Goal: Task Accomplishment & Management: Use online tool/utility

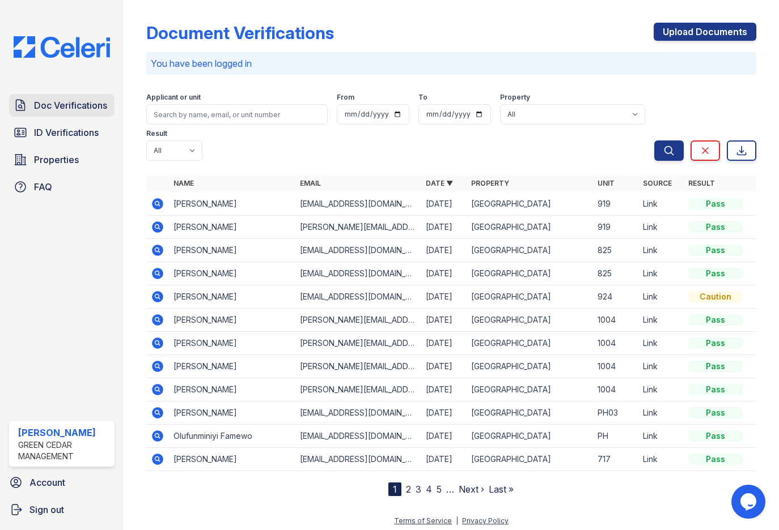
click at [37, 113] on link "Doc Verifications" at bounding box center [61, 105] width 105 height 23
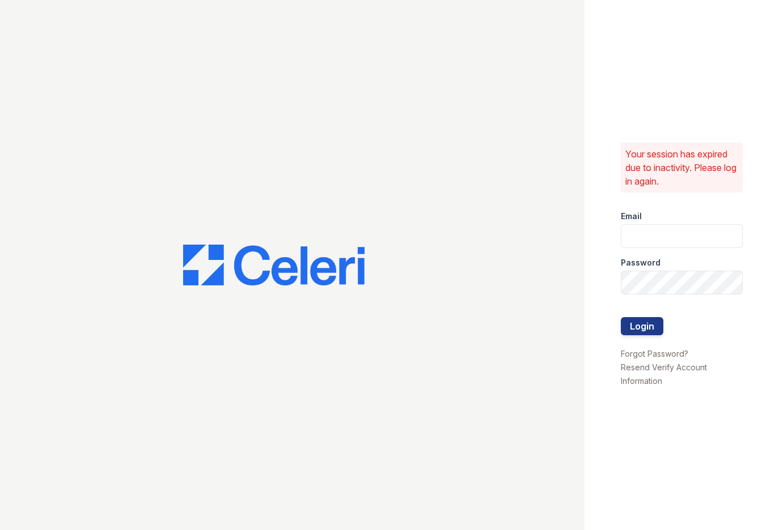
type input "sasha.gonzalez@corcoran.com"
click at [633, 326] on button "Login" at bounding box center [642, 326] width 43 height 18
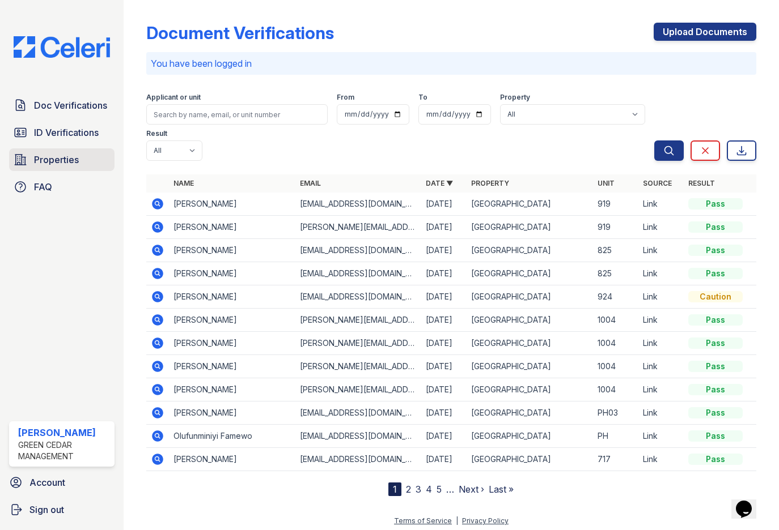
click at [64, 153] on span "Properties" at bounding box center [56, 160] width 45 height 14
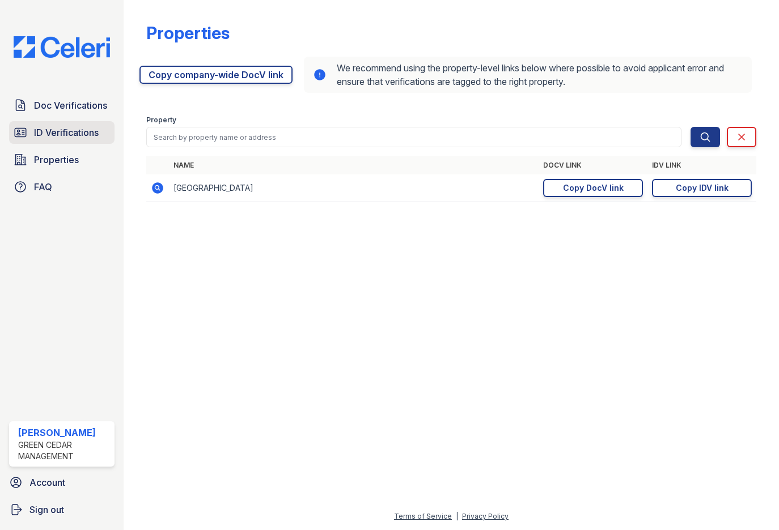
click at [62, 136] on span "ID Verifications" at bounding box center [66, 133] width 65 height 14
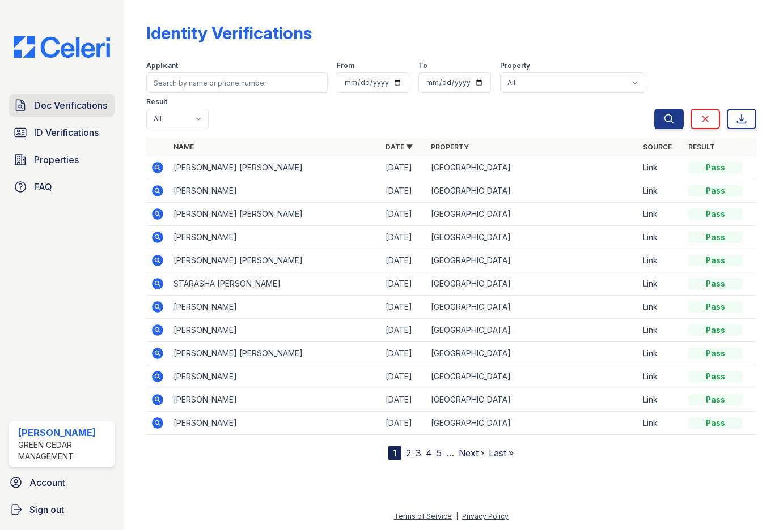
click at [68, 100] on span "Doc Verifications" at bounding box center [70, 106] width 73 height 14
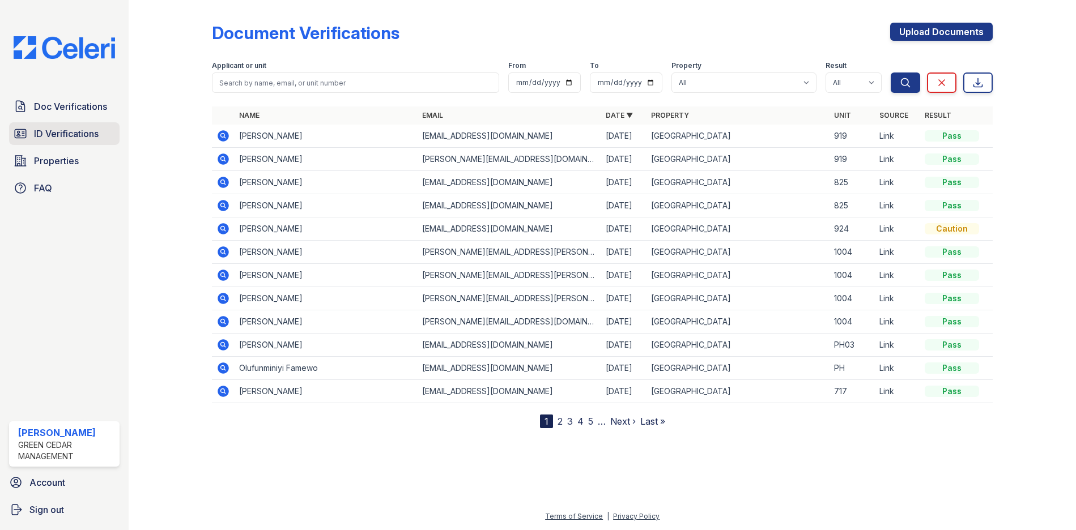
click at [48, 136] on span "ID Verifications" at bounding box center [66, 134] width 65 height 14
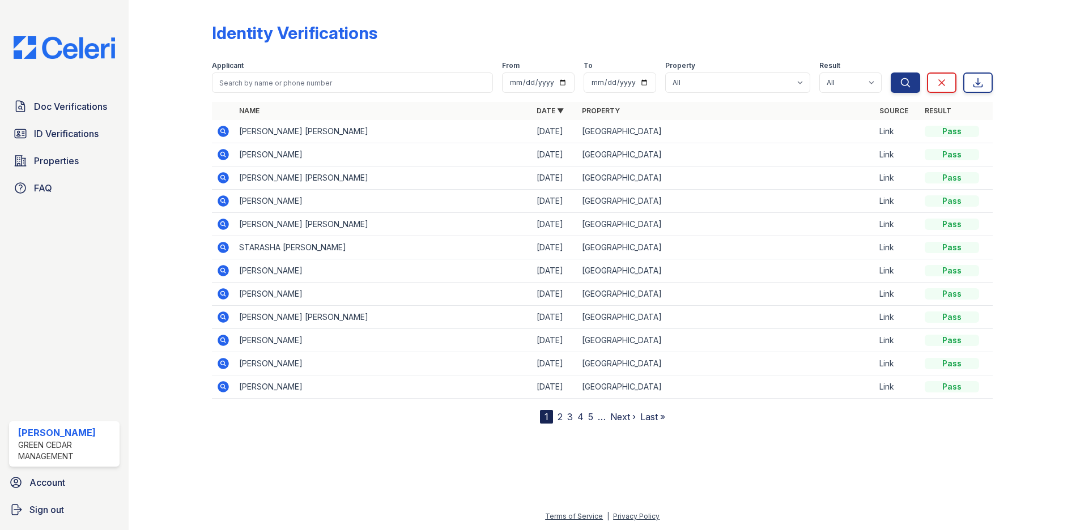
click at [227, 230] on icon at bounding box center [224, 225] width 14 height 14
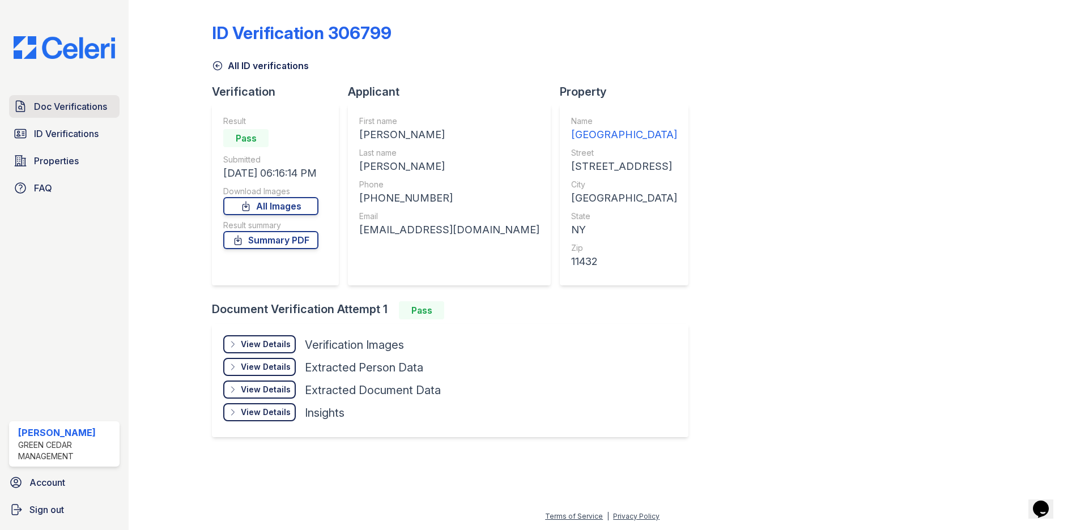
click at [74, 114] on link "Doc Verifications" at bounding box center [64, 106] width 111 height 23
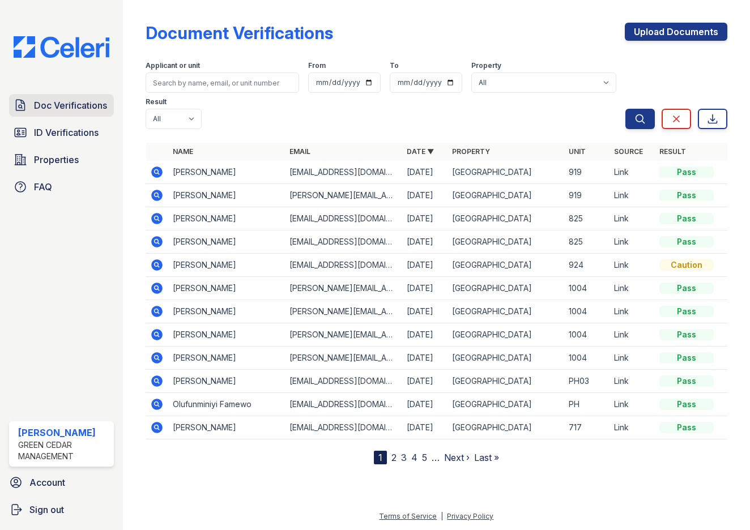
click at [87, 99] on span "Doc Verifications" at bounding box center [70, 106] width 73 height 14
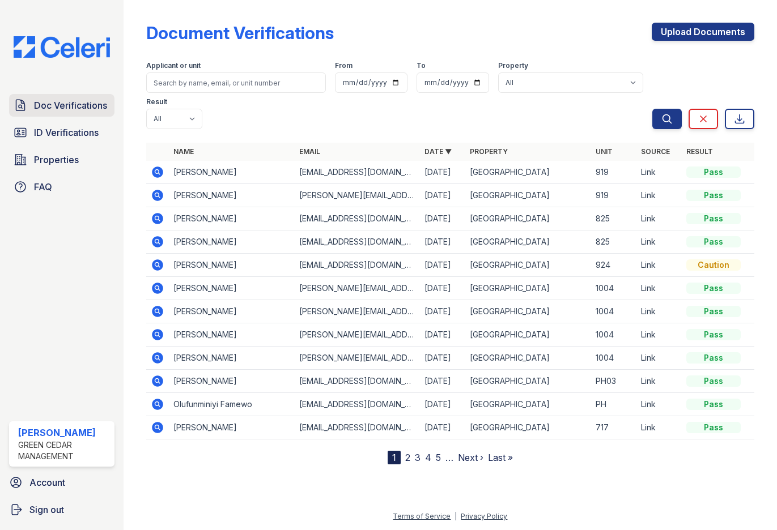
click at [58, 113] on link "Doc Verifications" at bounding box center [61, 105] width 105 height 23
click at [50, 136] on span "ID Verifications" at bounding box center [66, 133] width 65 height 14
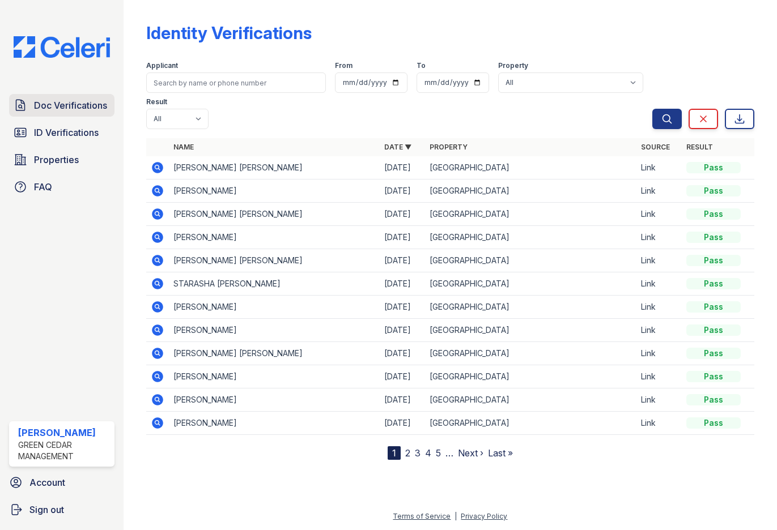
click at [40, 113] on link "Doc Verifications" at bounding box center [61, 105] width 105 height 23
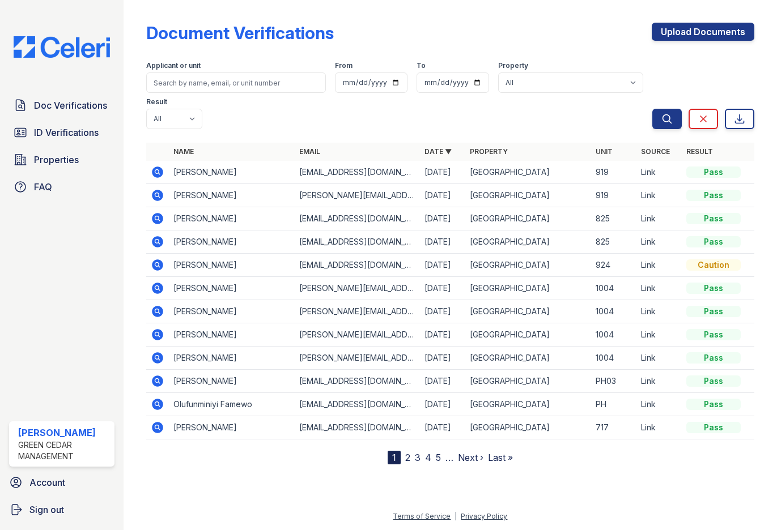
click at [40, 113] on link "Doc Verifications" at bounding box center [61, 105] width 105 height 23
click at [37, 104] on span "Doc Verifications" at bounding box center [70, 106] width 73 height 14
click at [159, 167] on icon at bounding box center [157, 172] width 11 height 11
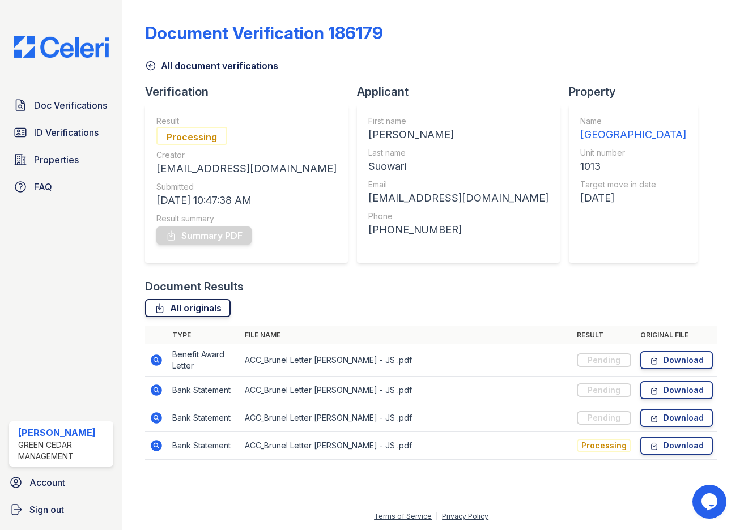
click at [184, 306] on link "All originals" at bounding box center [188, 308] width 86 height 18
drag, startPoint x: 261, startPoint y: 37, endPoint x: 223, endPoint y: 41, distance: 37.6
click at [261, 37] on div "Document Verification 186179" at bounding box center [264, 33] width 238 height 20
click at [57, 110] on span "Doc Verifications" at bounding box center [70, 106] width 73 height 14
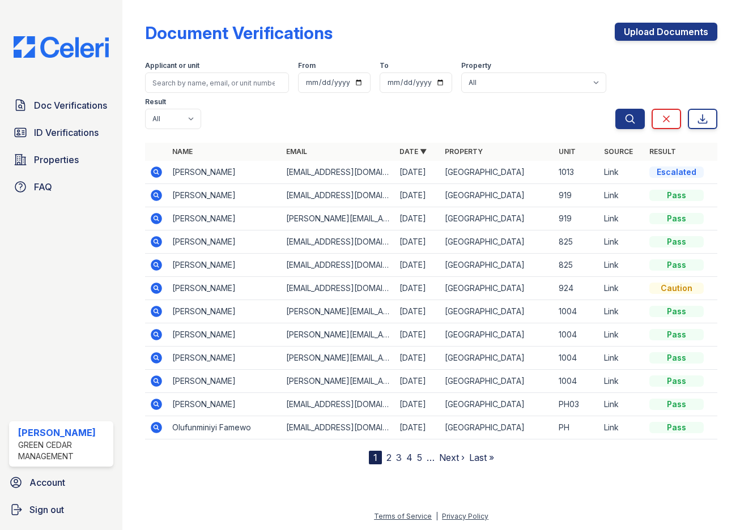
click at [685, 63] on div "Search Clear Export" at bounding box center [666, 93] width 102 height 73
click at [65, 142] on link "ID Verifications" at bounding box center [61, 132] width 104 height 23
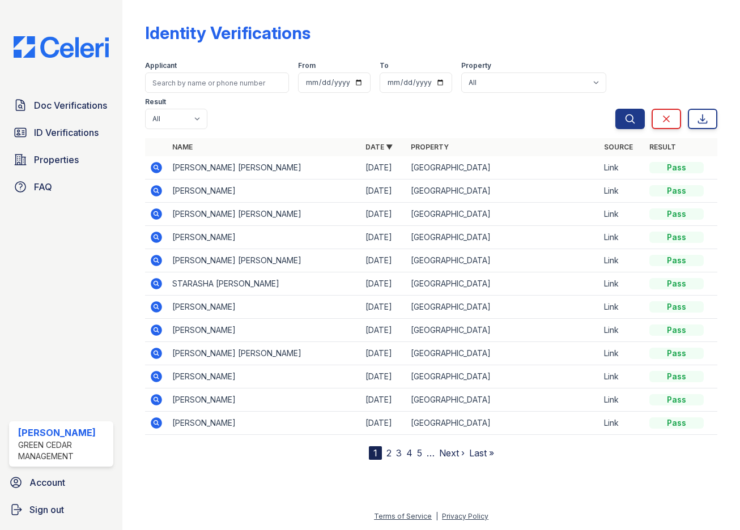
click at [419, 451] on link "5" at bounding box center [419, 453] width 5 height 11
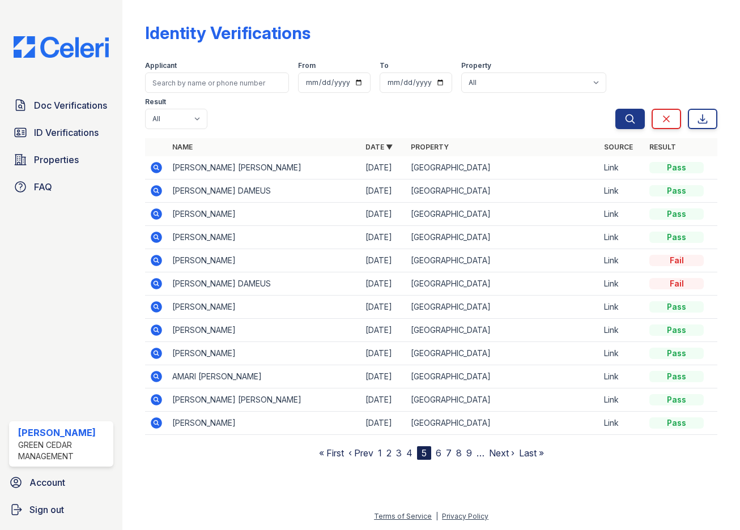
click at [662, 36] on div "Identity Verifications" at bounding box center [431, 37] width 572 height 29
click at [49, 130] on span "ID Verifications" at bounding box center [66, 133] width 65 height 14
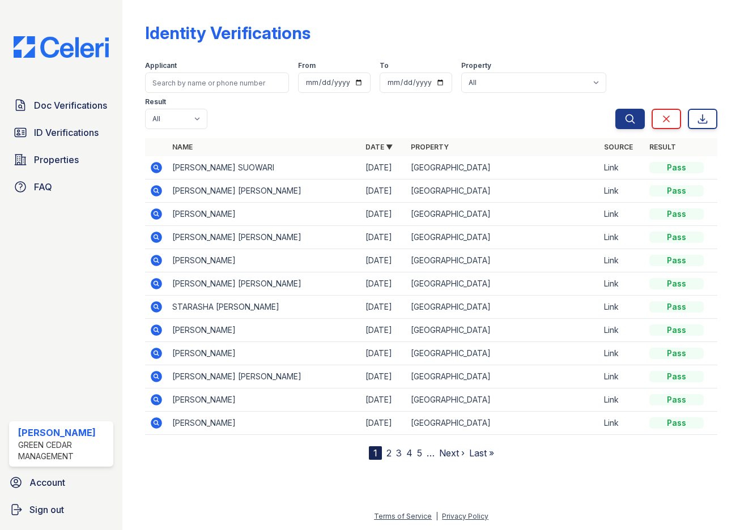
click at [158, 171] on icon at bounding box center [156, 167] width 11 height 11
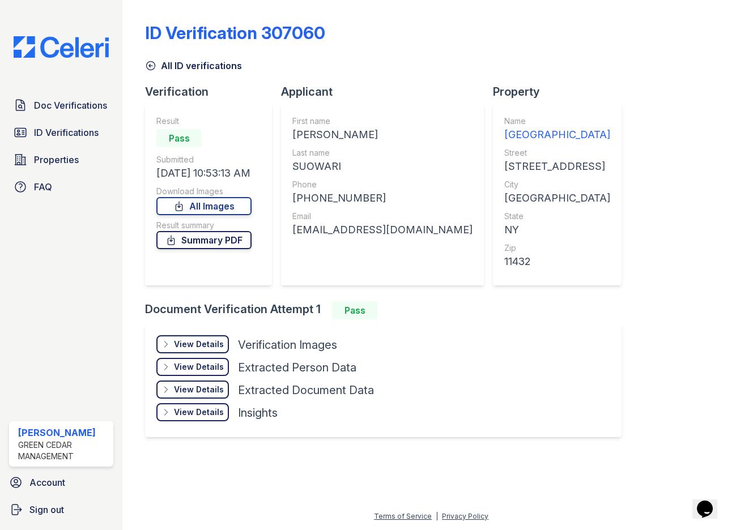
click at [227, 243] on link "Summary PDF" at bounding box center [203, 240] width 95 height 18
click at [190, 244] on link "Summary PDF" at bounding box center [203, 240] width 95 height 18
click at [384, 170] on div "SUOWARI" at bounding box center [382, 167] width 180 height 16
